Goal: Task Accomplishment & Management: Manage account settings

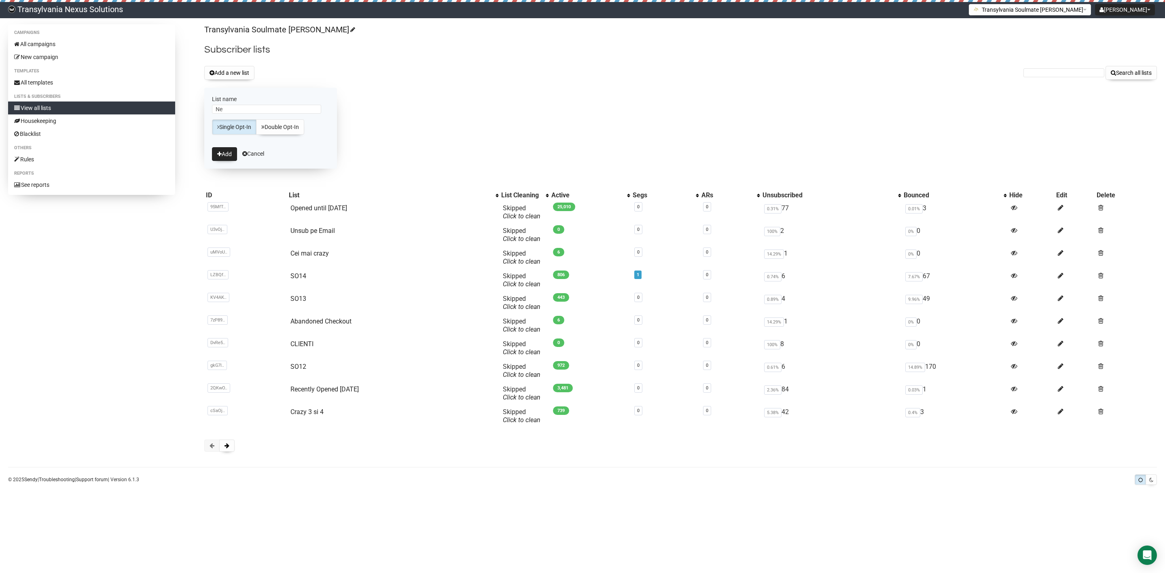
type input "N"
type input "New"
click at [221, 158] on button "Add" at bounding box center [224, 154] width 25 height 14
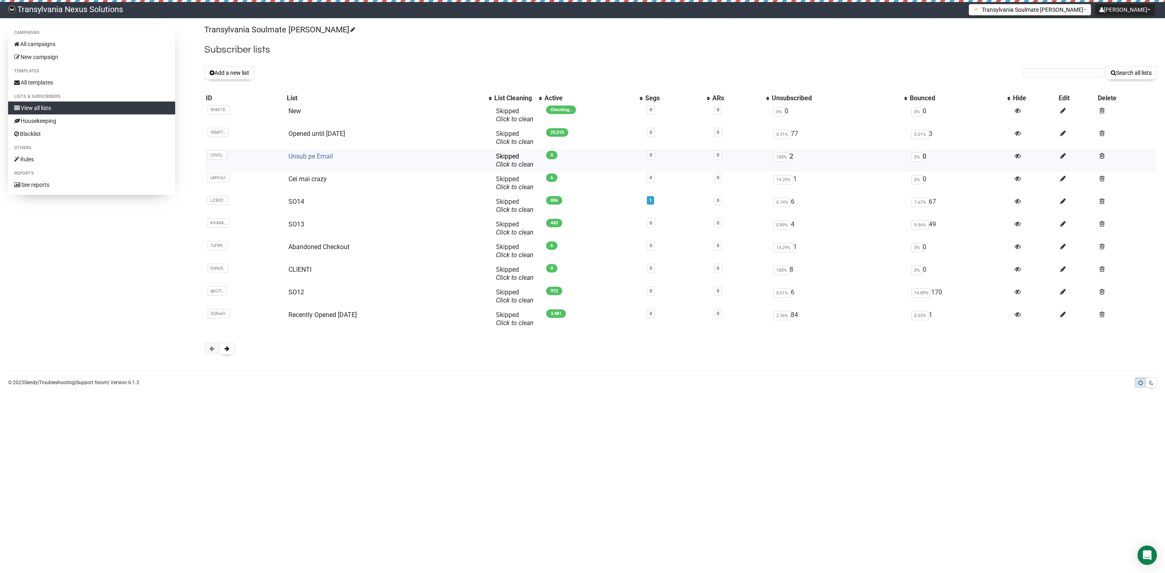
click at [303, 159] on link "Unsub pe Email" at bounding box center [310, 157] width 44 height 8
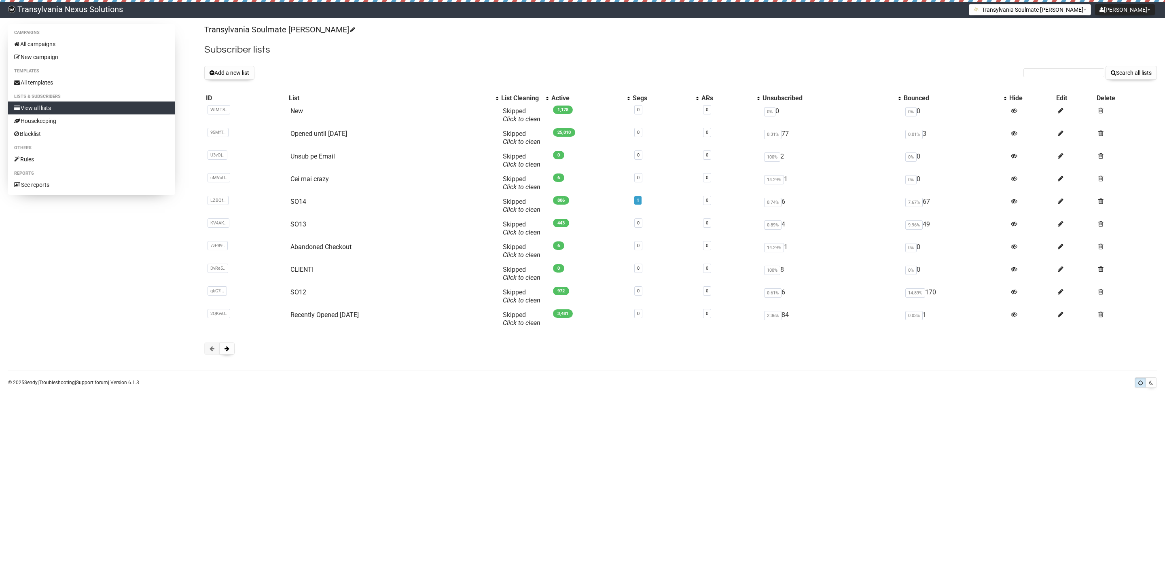
click at [1070, 79] on form "Search all lists" at bounding box center [1089, 73] width 133 height 14
drag, startPoint x: 1065, startPoint y: 79, endPoint x: 1059, endPoint y: 74, distance: 7.4
click at [1059, 74] on form "Search all lists" at bounding box center [1089, 73] width 133 height 14
click at [1059, 74] on input "text" at bounding box center [1063, 72] width 81 height 9
paste input "schnutekiebach@gmail.com"
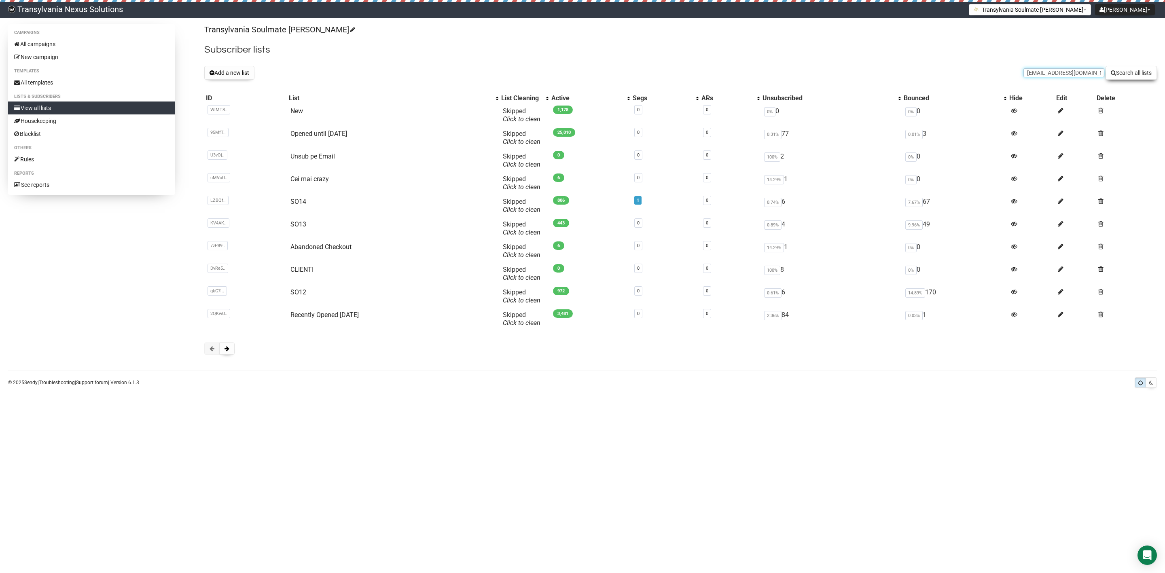
type input "schnutekiebach@gmail.com"
click at [1115, 72] on button "Search all lists" at bounding box center [1131, 73] width 51 height 14
click at [294, 113] on link "New" at bounding box center [296, 111] width 13 height 8
click at [232, 74] on button "Add a new list" at bounding box center [229, 73] width 50 height 14
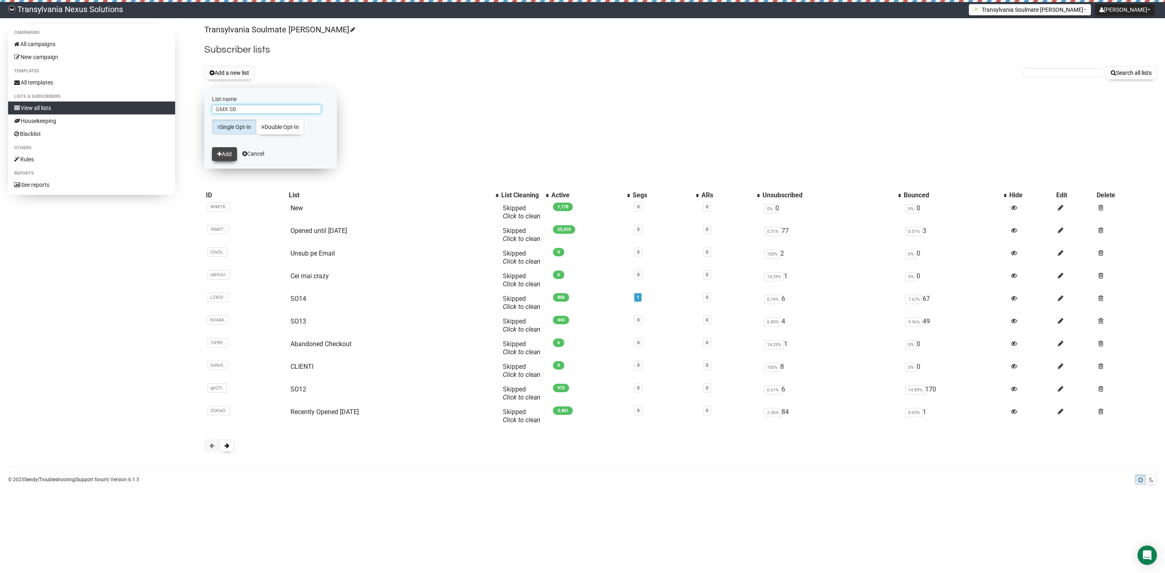
type input "GMX SB"
click at [216, 159] on button "Add" at bounding box center [224, 154] width 25 height 14
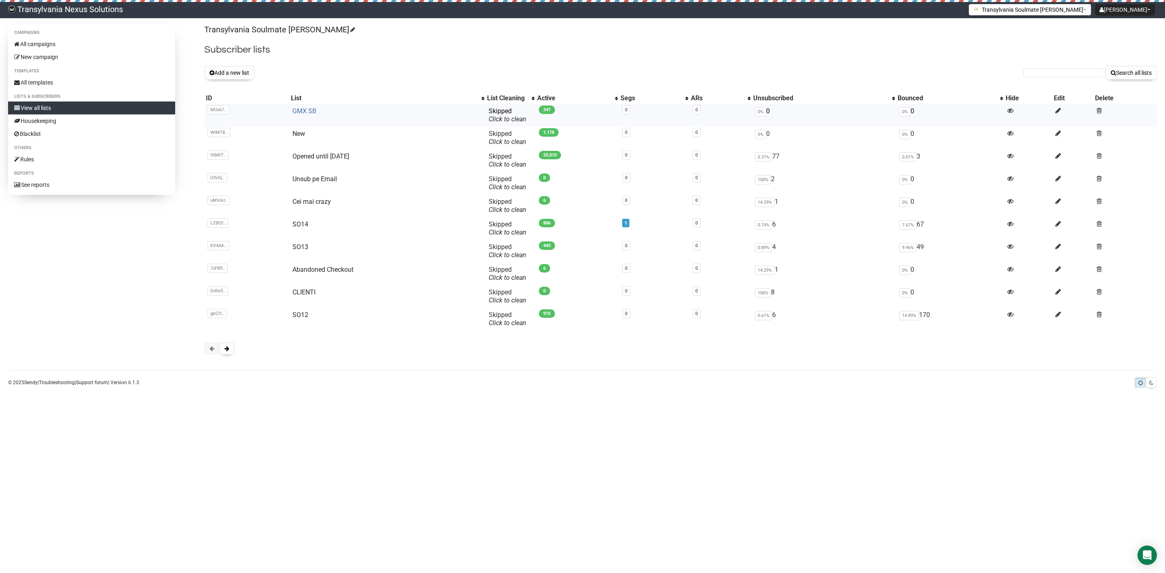
click at [314, 110] on link "GMX SB" at bounding box center [304, 111] width 24 height 8
click at [1067, 75] on input "text" at bounding box center [1063, 72] width 81 height 9
paste input "anita.hofer33@gmx.at"
click at [1034, 73] on input "anita.hofer33@gmx.at" at bounding box center [1063, 72] width 81 height 9
type input "anita.hofer33@gmx.at"
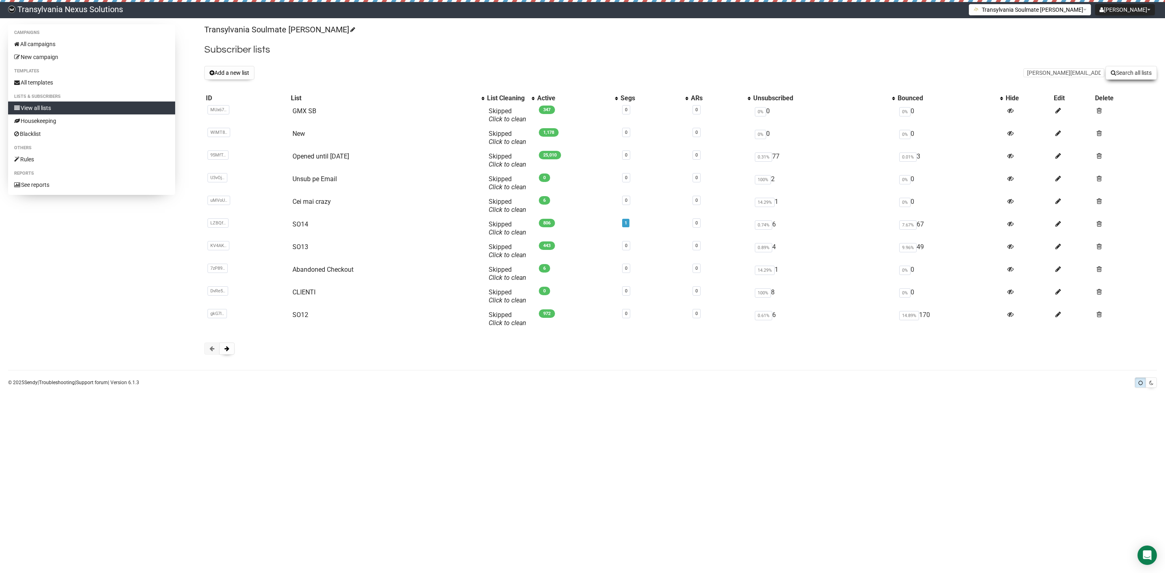
click at [1121, 71] on button "Search all lists" at bounding box center [1131, 73] width 51 height 14
click at [308, 110] on link "GMX SB" at bounding box center [304, 111] width 24 height 8
click at [1058, 73] on input "text" at bounding box center [1063, 72] width 81 height 9
paste input "[EMAIL_ADDRESS][DOMAIN_NAME]"
type input "[EMAIL_ADDRESS][DOMAIN_NAME]"
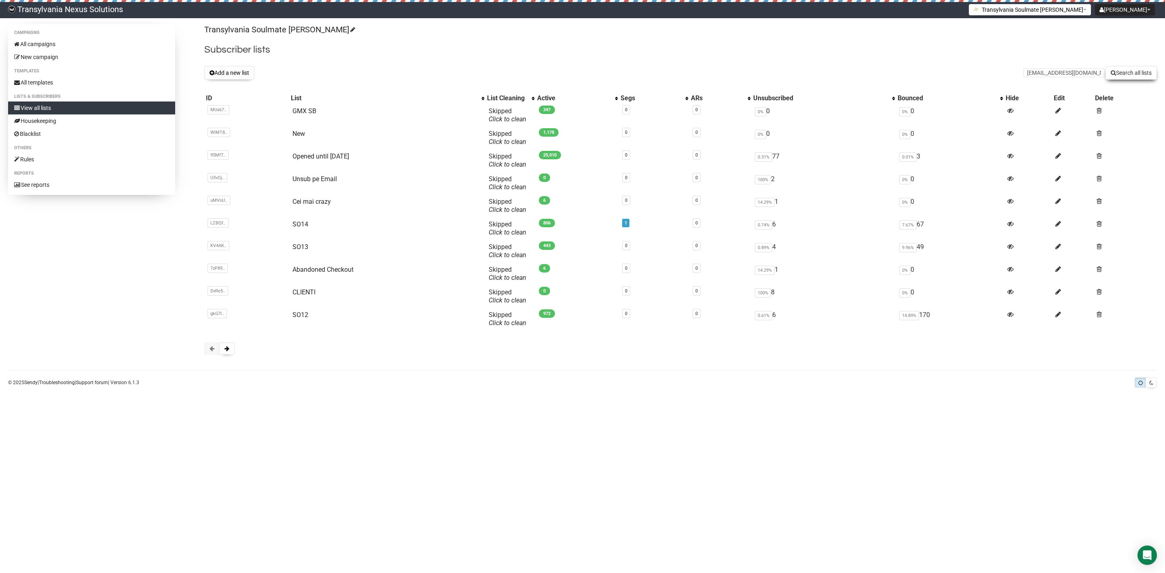
click at [1148, 78] on button "Search all lists" at bounding box center [1131, 73] width 51 height 14
click at [298, 107] on td "GMX SB" at bounding box center [387, 115] width 196 height 23
click at [300, 110] on link "GMX SB" at bounding box center [304, 111] width 24 height 8
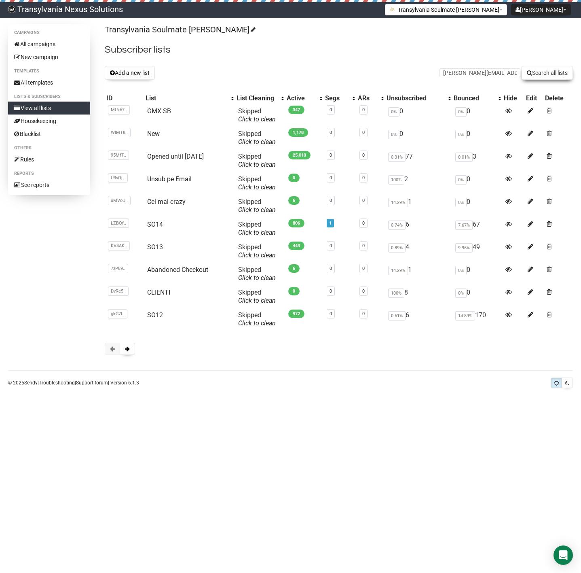
type input "[PERSON_NAME][EMAIL_ADDRESS][DOMAIN_NAME]"
click at [547, 76] on button "Search all lists" at bounding box center [547, 73] width 51 height 14
